Goal: Find specific page/section: Find specific page/section

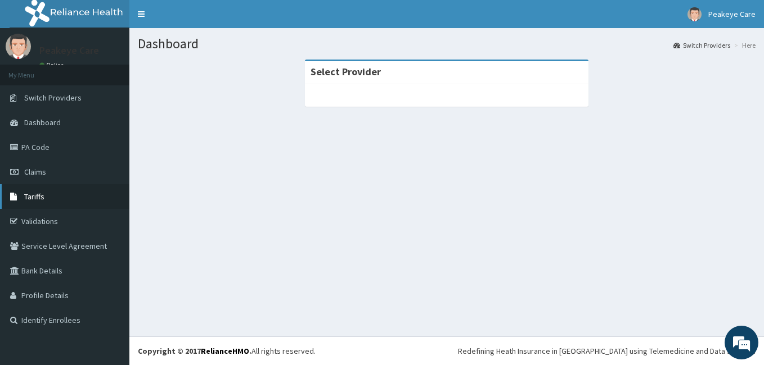
click at [39, 200] on span "Tariffs" at bounding box center [34, 197] width 20 height 10
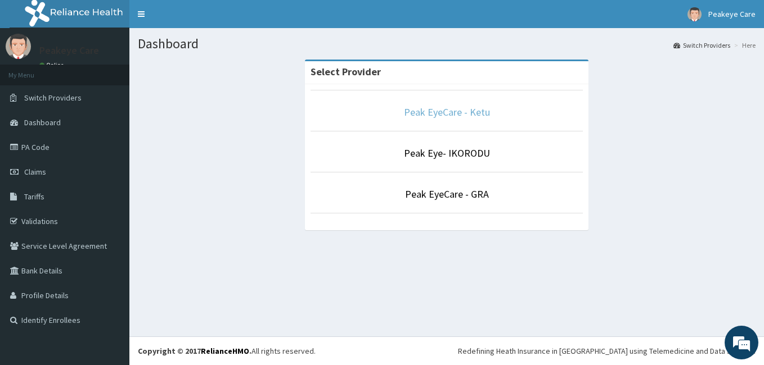
click at [443, 115] on link "Peak EyeCare - Ketu" at bounding box center [447, 112] width 86 height 13
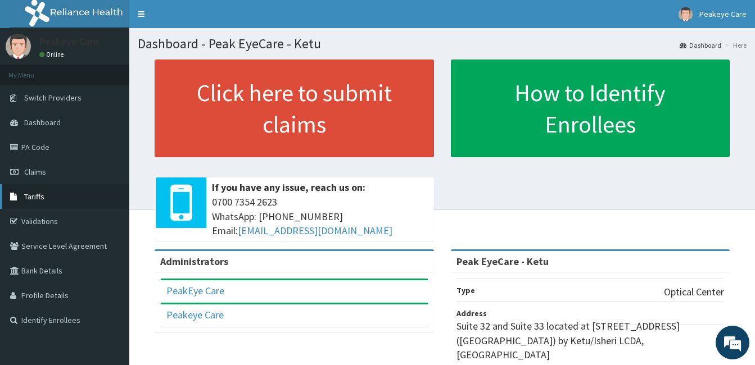
click at [46, 193] on link "Tariffs" at bounding box center [64, 196] width 129 height 25
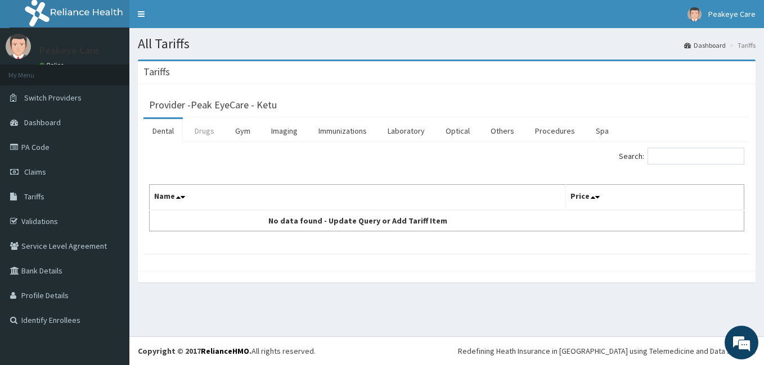
click at [201, 130] on link "Drugs" at bounding box center [205, 131] width 38 height 24
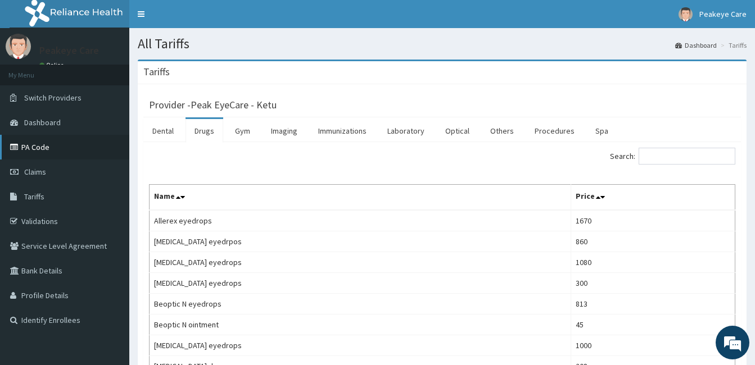
click at [39, 142] on link "PA Code" at bounding box center [64, 147] width 129 height 25
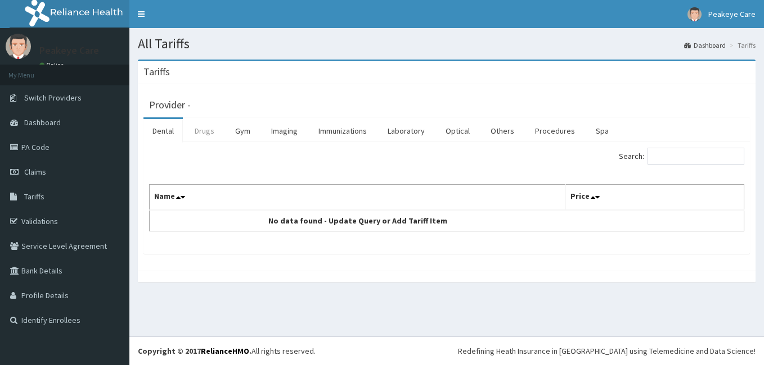
click at [202, 134] on link "Drugs" at bounding box center [205, 131] width 38 height 24
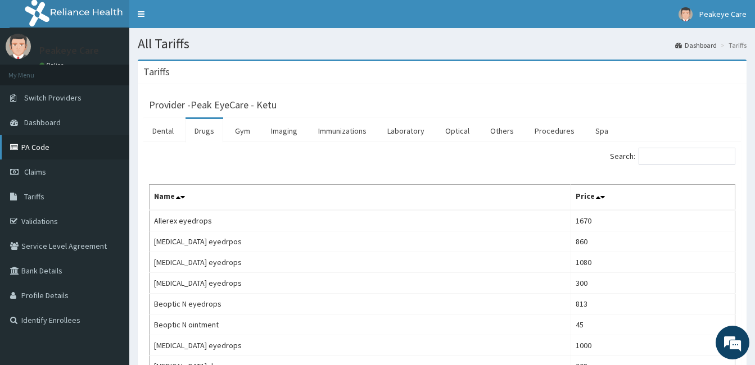
click at [37, 145] on link "PA Code" at bounding box center [64, 147] width 129 height 25
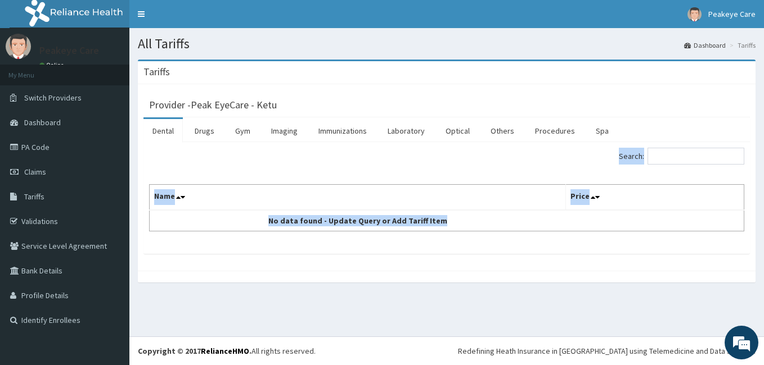
drag, startPoint x: 194, startPoint y: 315, endPoint x: 184, endPoint y: 233, distance: 82.7
click at [184, 233] on div "All Tariffs Dashboard Tariffs [GEOGRAPHIC_DATA] Provider - Peak EyeCare - Ketu …" at bounding box center [446, 182] width 634 height 309
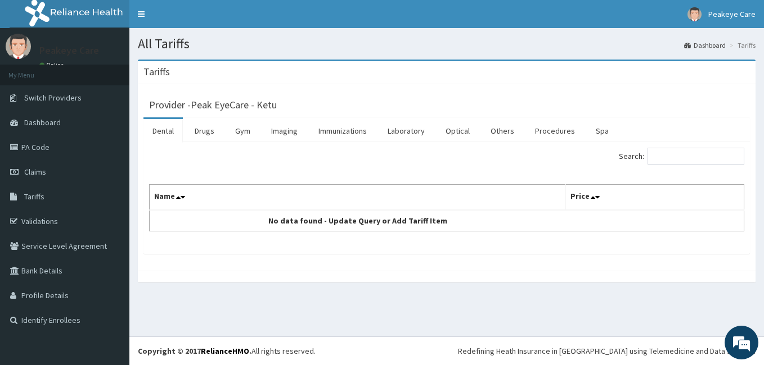
drag, startPoint x: 184, startPoint y: 233, endPoint x: 185, endPoint y: 137, distance: 96.2
click at [185, 137] on ul "Dental Drugs Gym Imaging Immunizations Laboratory Optical Others Procedures Spa" at bounding box center [446, 130] width 606 height 25
click at [206, 133] on link "Drugs" at bounding box center [205, 131] width 38 height 24
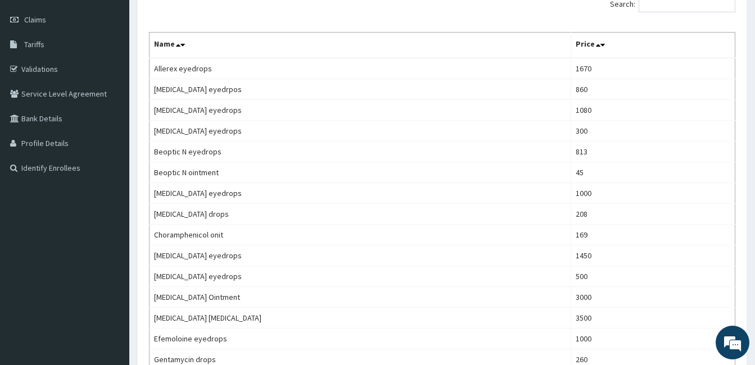
scroll to position [164, 0]
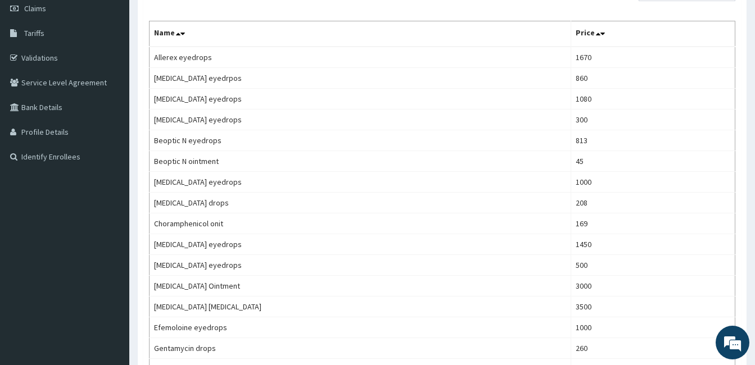
drag, startPoint x: 755, startPoint y: 161, endPoint x: 760, endPoint y: 163, distance: 6.1
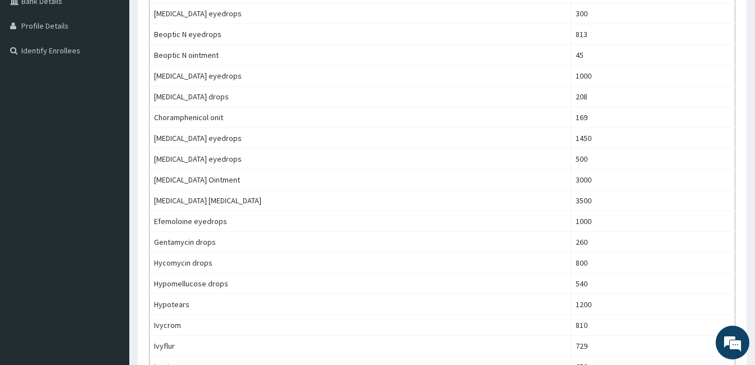
scroll to position [0, 0]
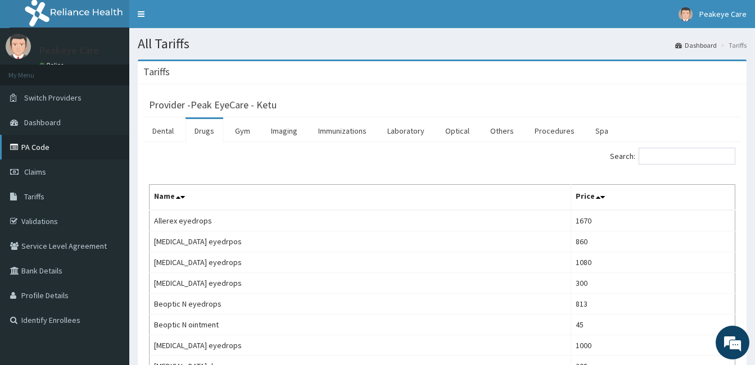
click at [56, 145] on link "PA Code" at bounding box center [64, 147] width 129 height 25
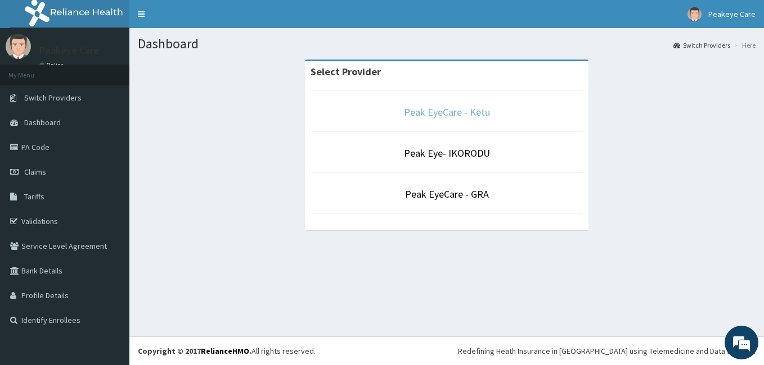
click at [458, 112] on link "Peak EyeCare - Ketu" at bounding box center [447, 112] width 86 height 13
